Goal: Transaction & Acquisition: Purchase product/service

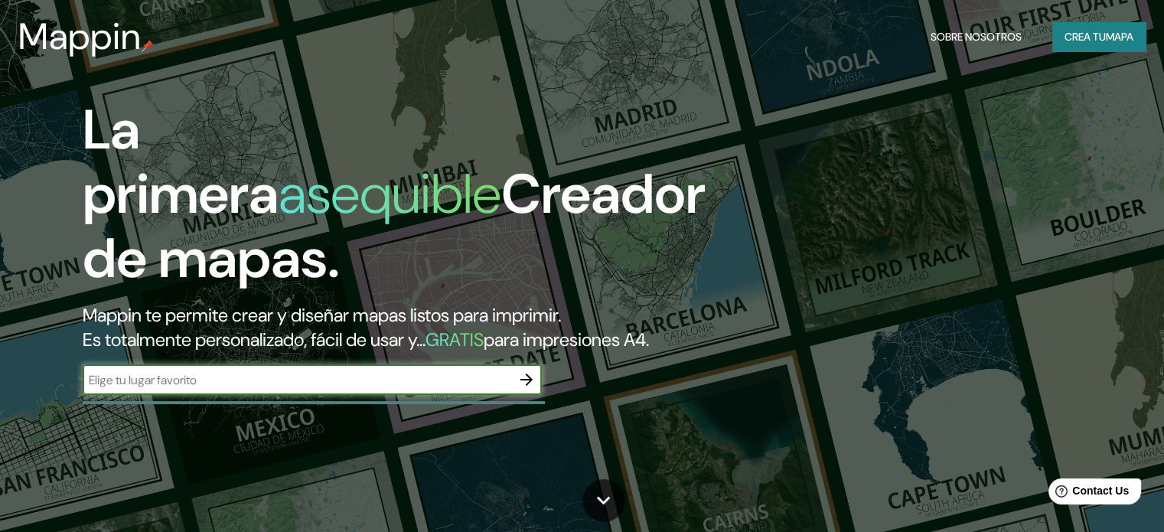
type input "L"
type input "j"
type input "Jr.[PERSON_NAME] [GEOGRAPHIC_DATA] [GEOGRAPHIC_DATA]"
click at [532, 389] on icon "button" at bounding box center [526, 379] width 18 height 18
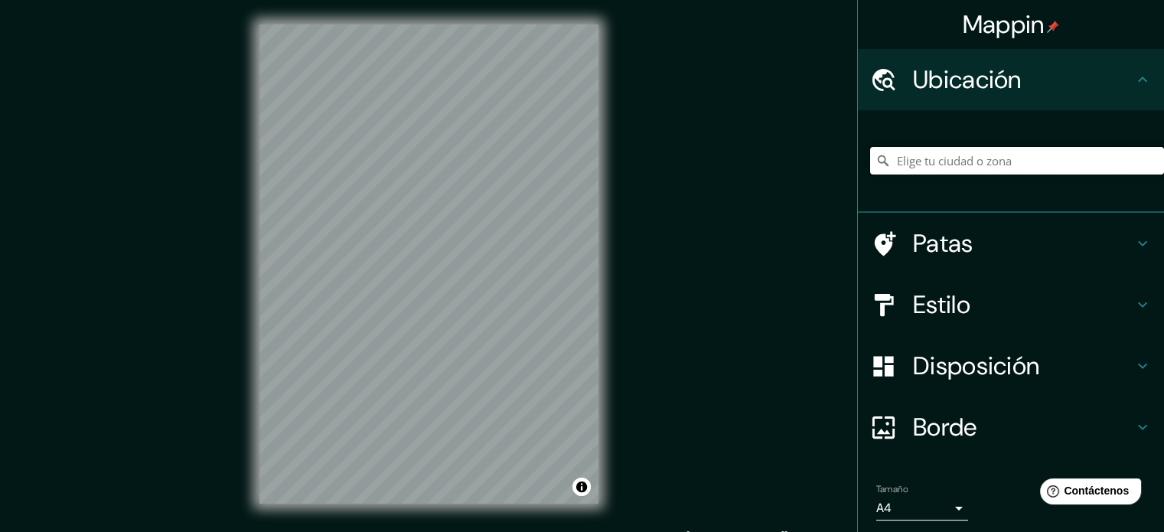
click at [1008, 164] on input "Elige tu ciudad o zona" at bounding box center [1017, 161] width 294 height 28
click at [944, 173] on input "Elige tu ciudad o zona" at bounding box center [1017, 161] width 294 height 28
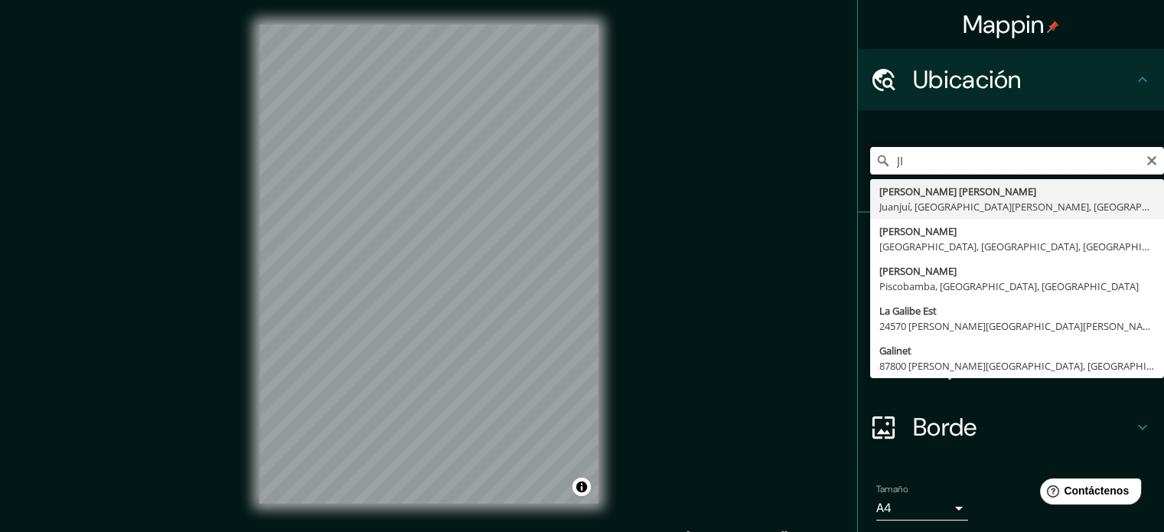
type input "J"
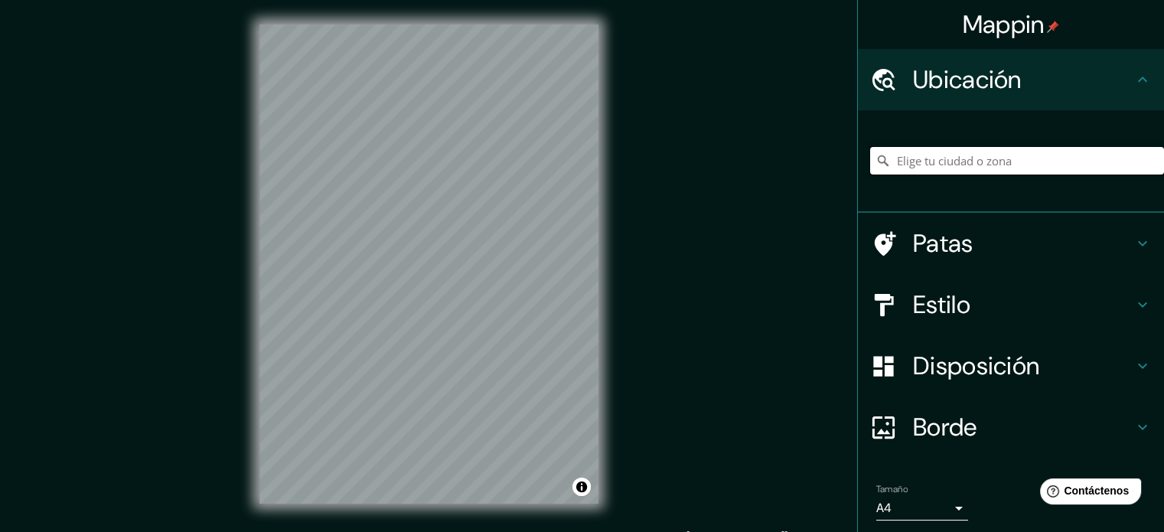
type input "k"
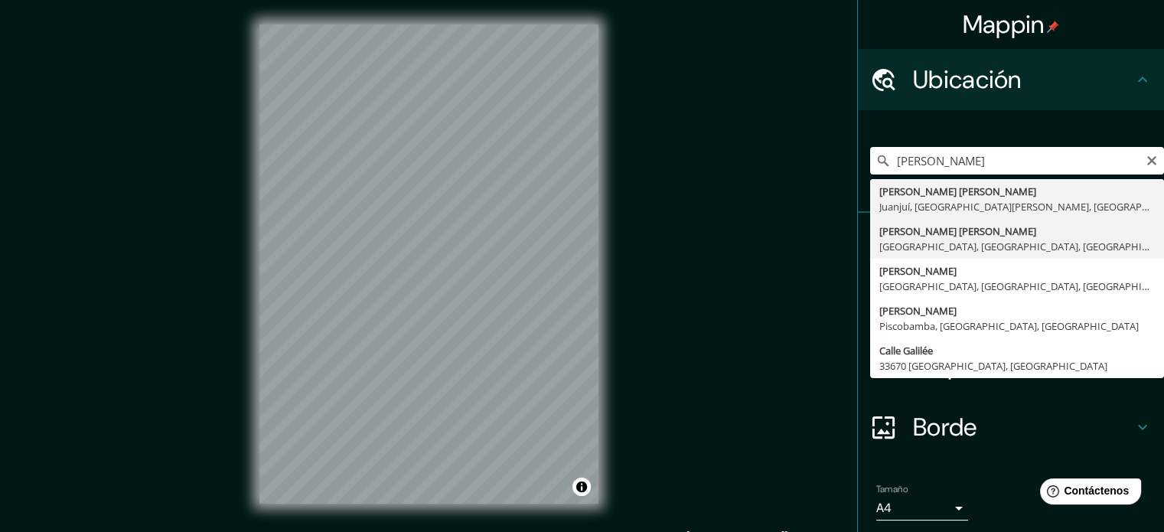
type input "[PERSON_NAME] [PERSON_NAME], [GEOGRAPHIC_DATA], [GEOGRAPHIC_DATA], [GEOGRAPHIC_…"
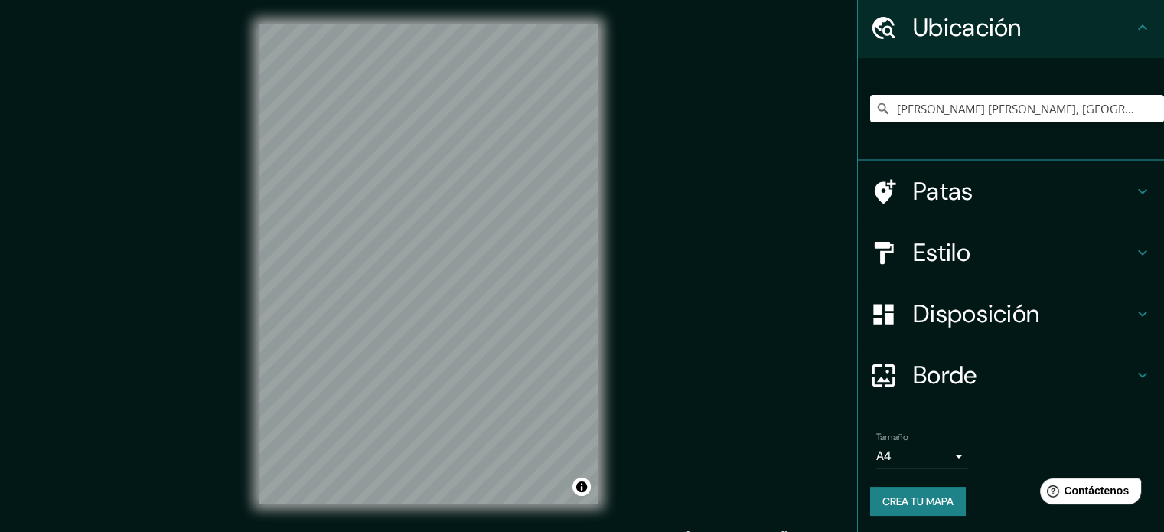
scroll to position [53, 0]
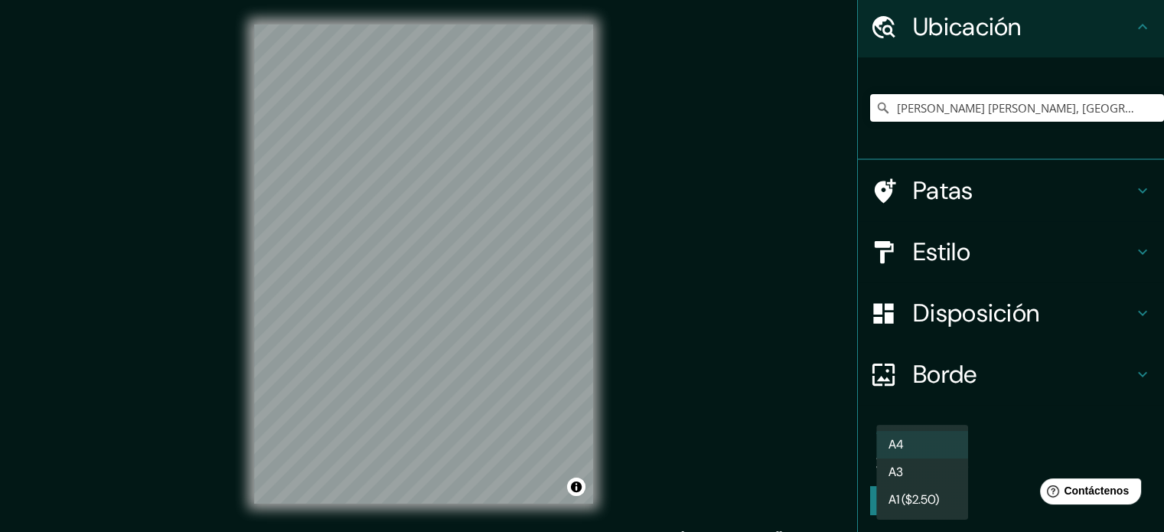
click at [932, 446] on body "Mappin Ubicación [PERSON_NAME] [PERSON_NAME], [GEOGRAPHIC_DATA], [GEOGRAPHIC_DA…" at bounding box center [582, 266] width 1164 height 532
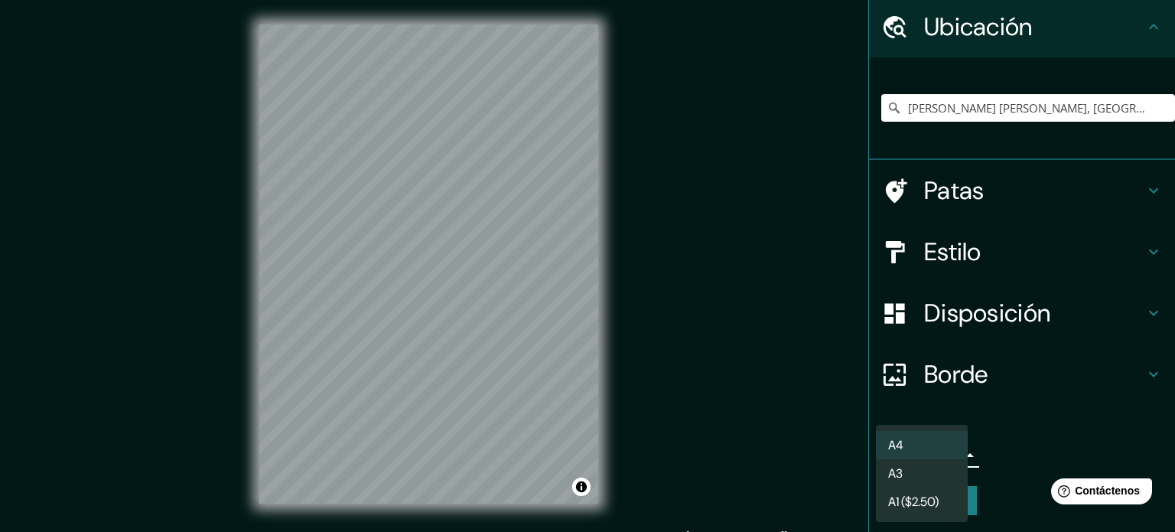
click at [928, 460] on li "A3" at bounding box center [922, 473] width 92 height 28
type input "a4"
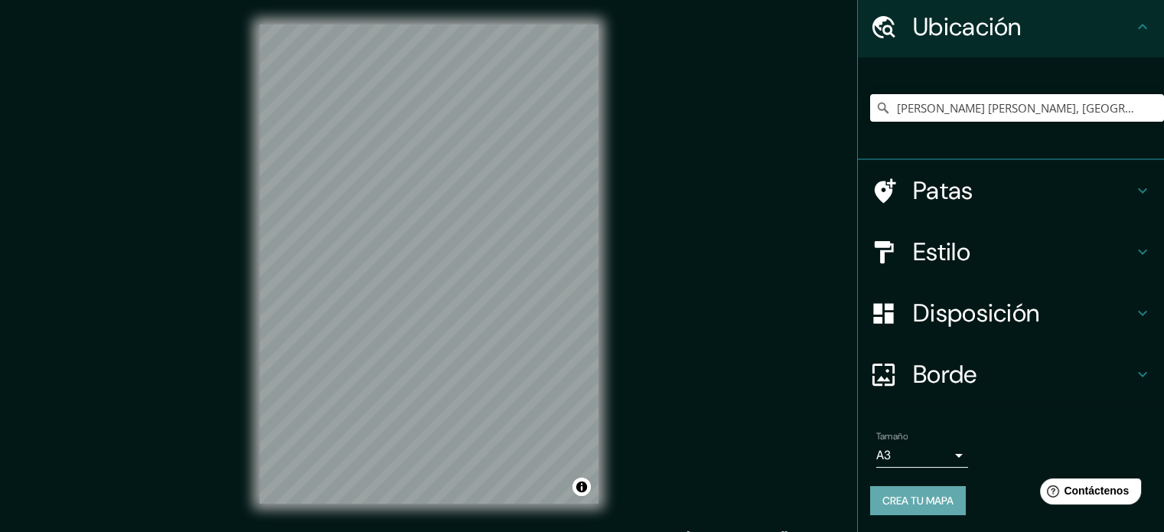
click at [882, 487] on button "Crea tu mapa" at bounding box center [918, 500] width 96 height 29
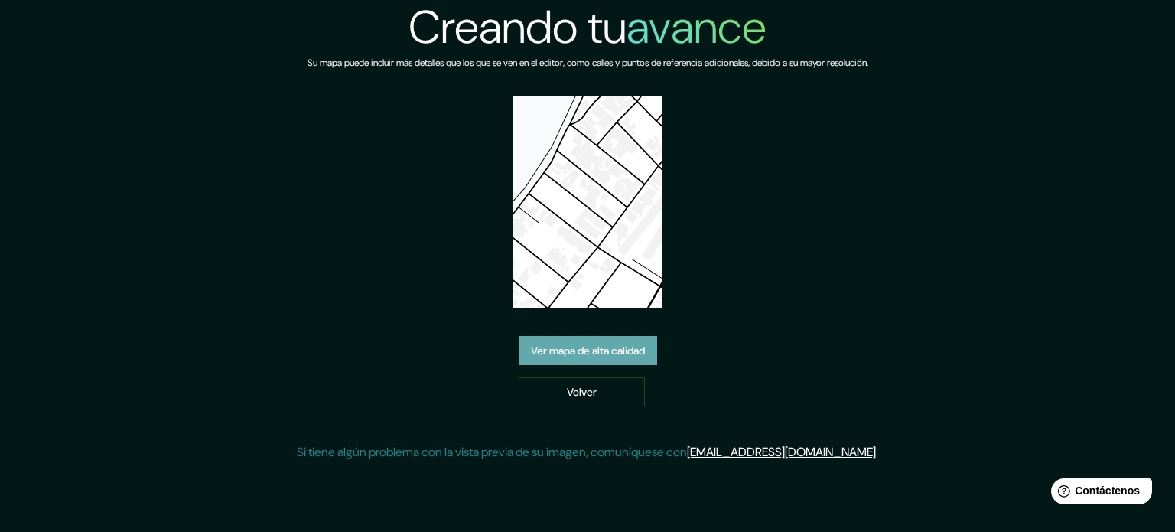
click at [598, 352] on font "Ver mapa de alta calidad" at bounding box center [588, 351] width 114 height 14
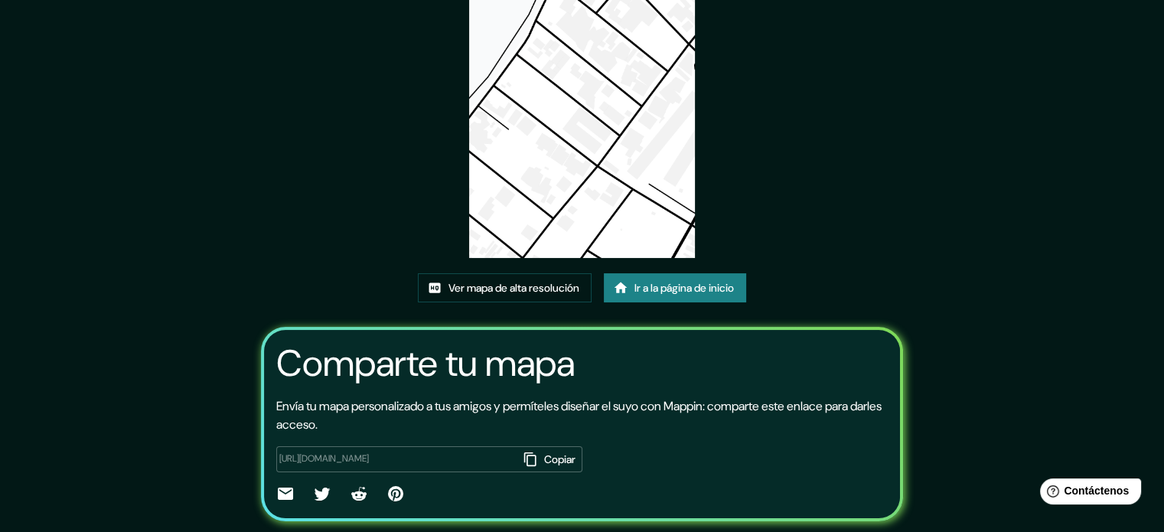
scroll to position [171, 0]
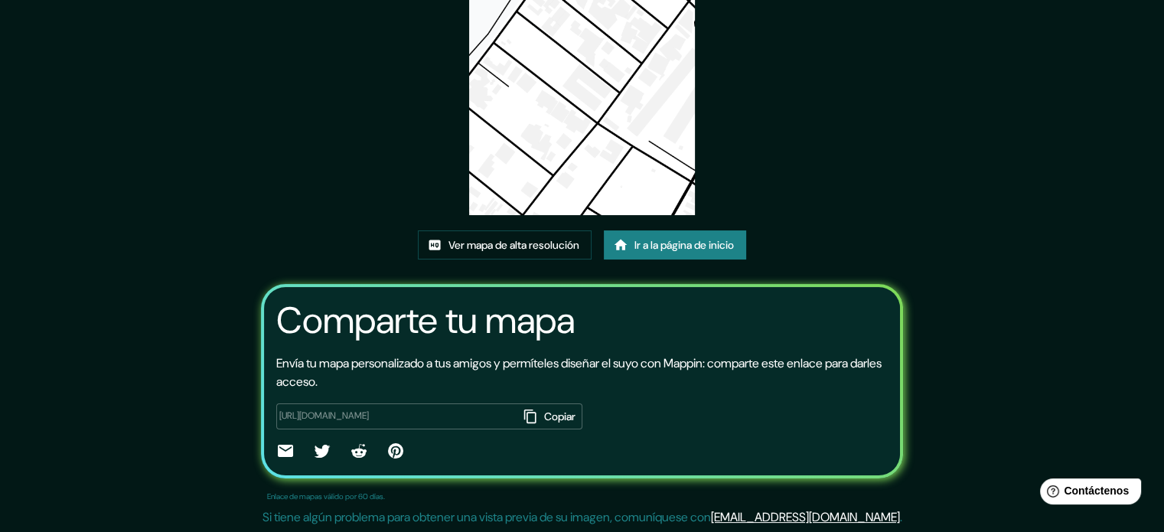
click at [519, 411] on button "Copiar" at bounding box center [551, 416] width 64 height 26
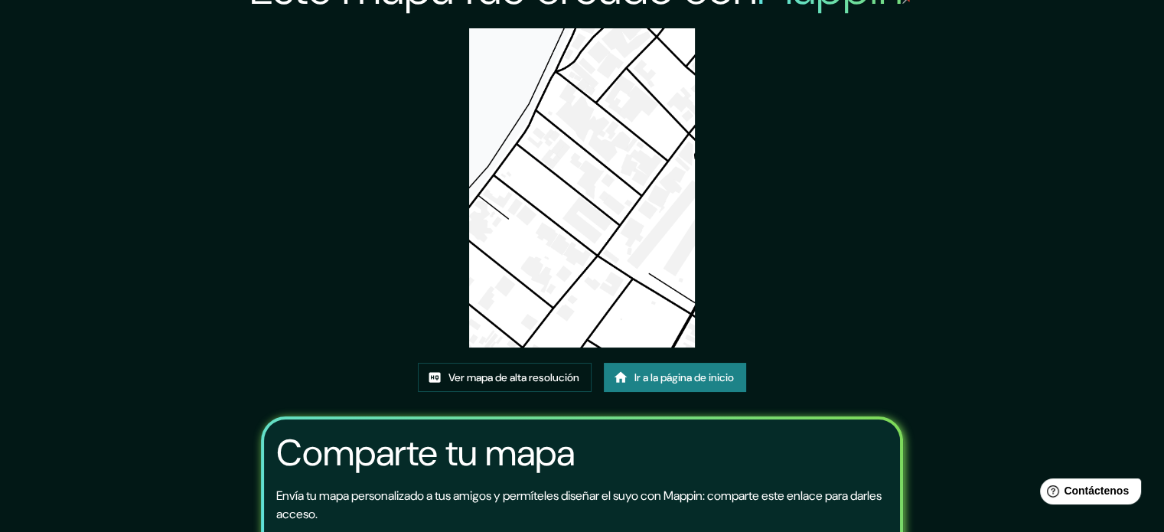
scroll to position [18, 0]
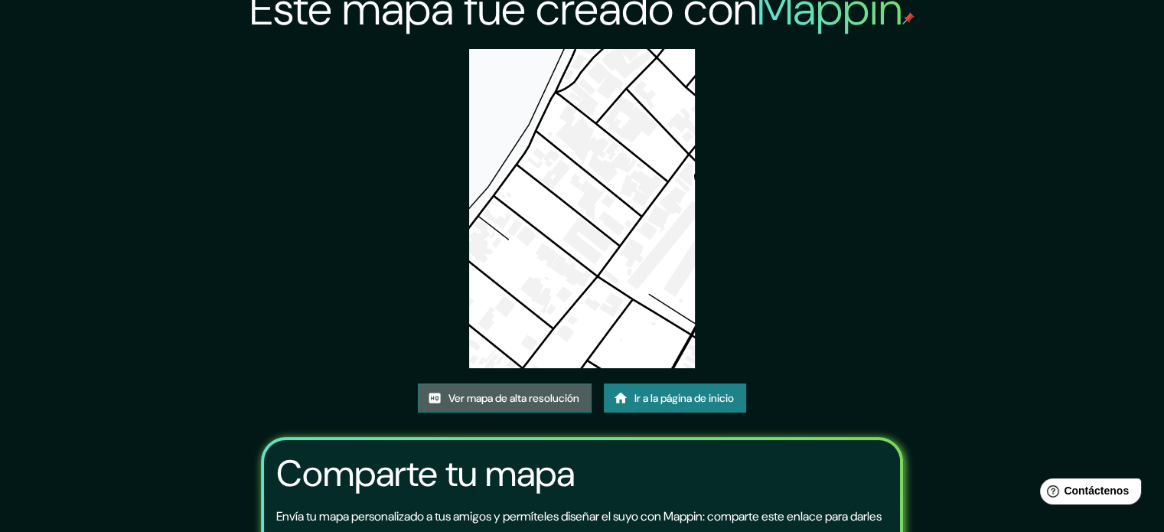
click at [572, 391] on font "Ver mapa de alta resolución" at bounding box center [513, 398] width 131 height 14
